Goal: Task Accomplishment & Management: Complete application form

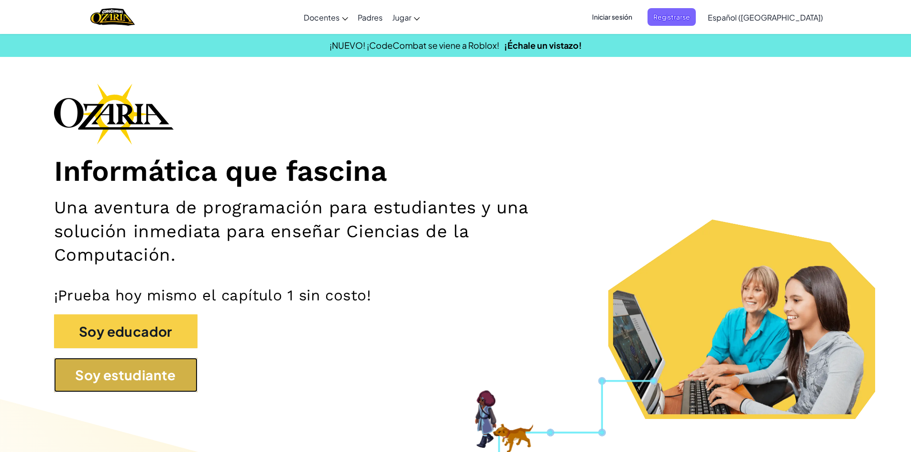
click at [174, 364] on button "Soy estudiante" at bounding box center [125, 375] width 143 height 34
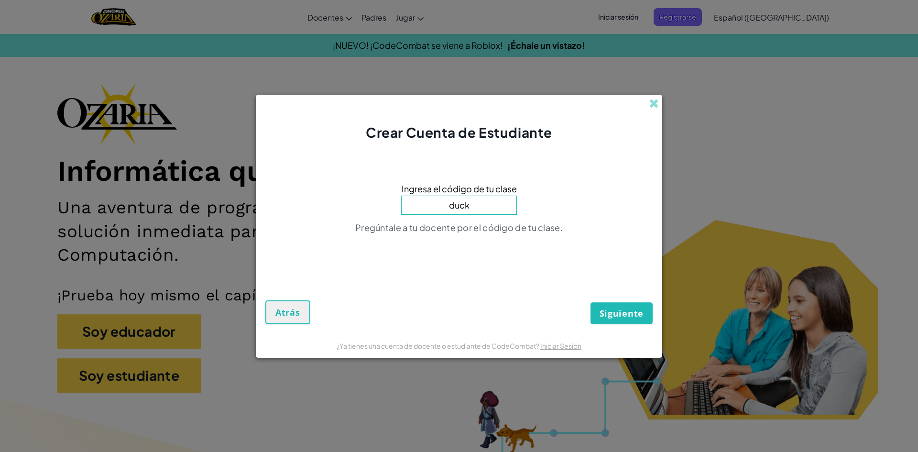
type input "DuckRedRide"
click at [643, 322] on button "Siguiente" at bounding box center [622, 313] width 62 height 22
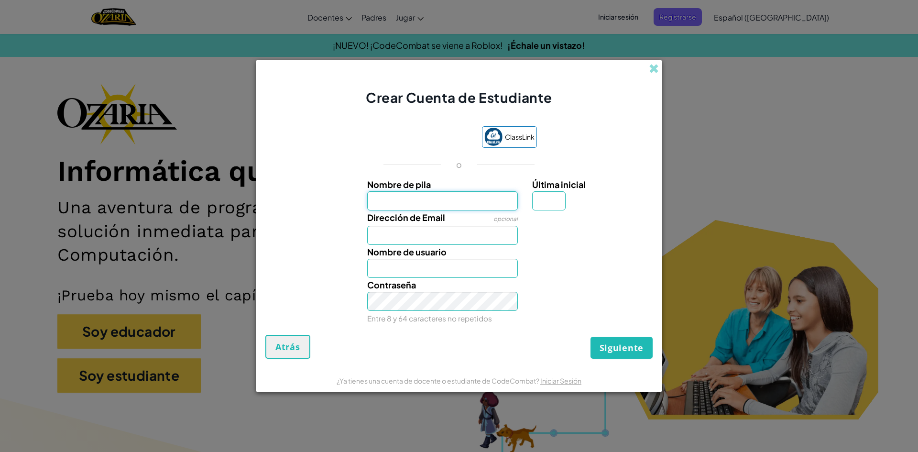
click at [478, 203] on input "Nombre de pila" at bounding box center [442, 200] width 151 height 19
type input "[PERSON_NAME]"
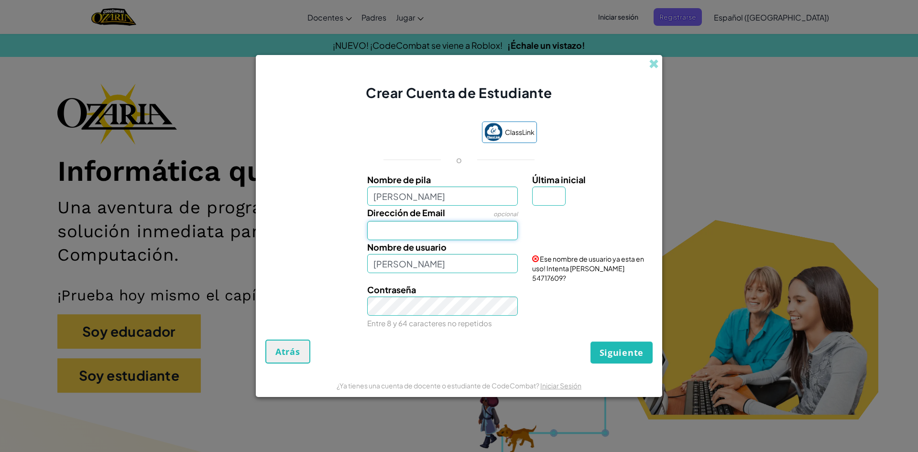
click at [460, 231] on input "Dirección de Email" at bounding box center [442, 230] width 151 height 19
type input "[EMAIL_ADDRESS][DOMAIN_NAME]"
drag, startPoint x: 453, startPoint y: 198, endPoint x: 298, endPoint y: 230, distance: 158.3
click at [298, 230] on div "Nombre de pila [PERSON_NAME] inicial Dirección de Email opcional [EMAIL_ADDRESS…" at bounding box center [459, 251] width 383 height 157
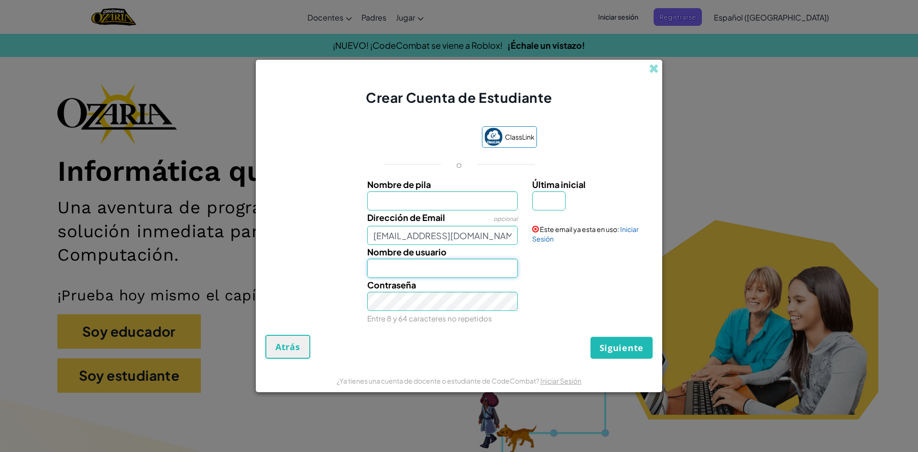
drag, startPoint x: 457, startPoint y: 272, endPoint x: 326, endPoint y: 271, distance: 131.0
click at [326, 271] on div "Nombre de usuario" at bounding box center [459, 261] width 397 height 33
click at [453, 200] on input "Nombre de pila" at bounding box center [442, 200] width 151 height 19
click at [438, 273] on input "Nombre de usuario" at bounding box center [442, 268] width 151 height 19
click at [652, 69] on span at bounding box center [654, 69] width 10 height 10
